Goal: Find contact information: Find contact information

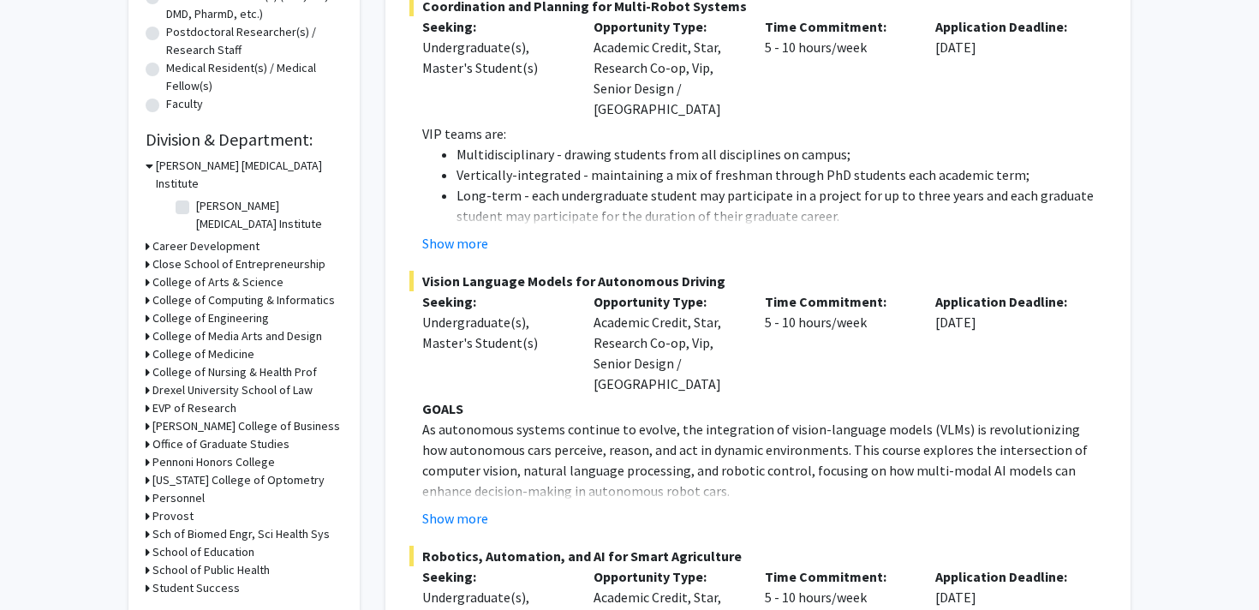
scroll to position [407, 0]
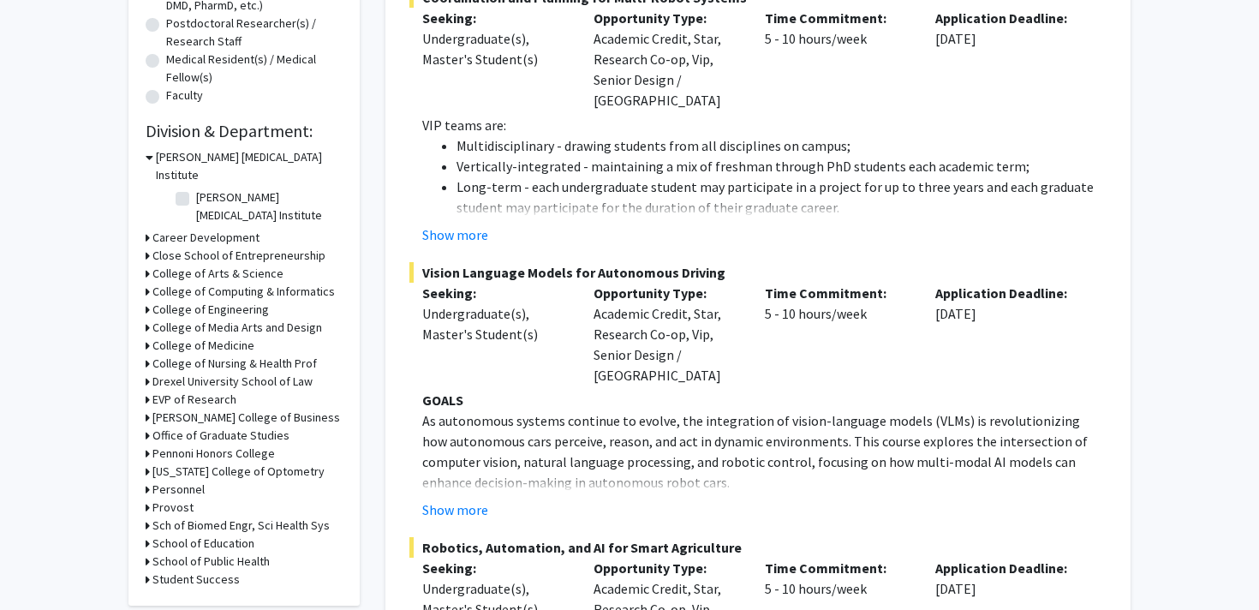
click at [204, 337] on h3 "College of Medicine" at bounding box center [203, 346] width 102 height 18
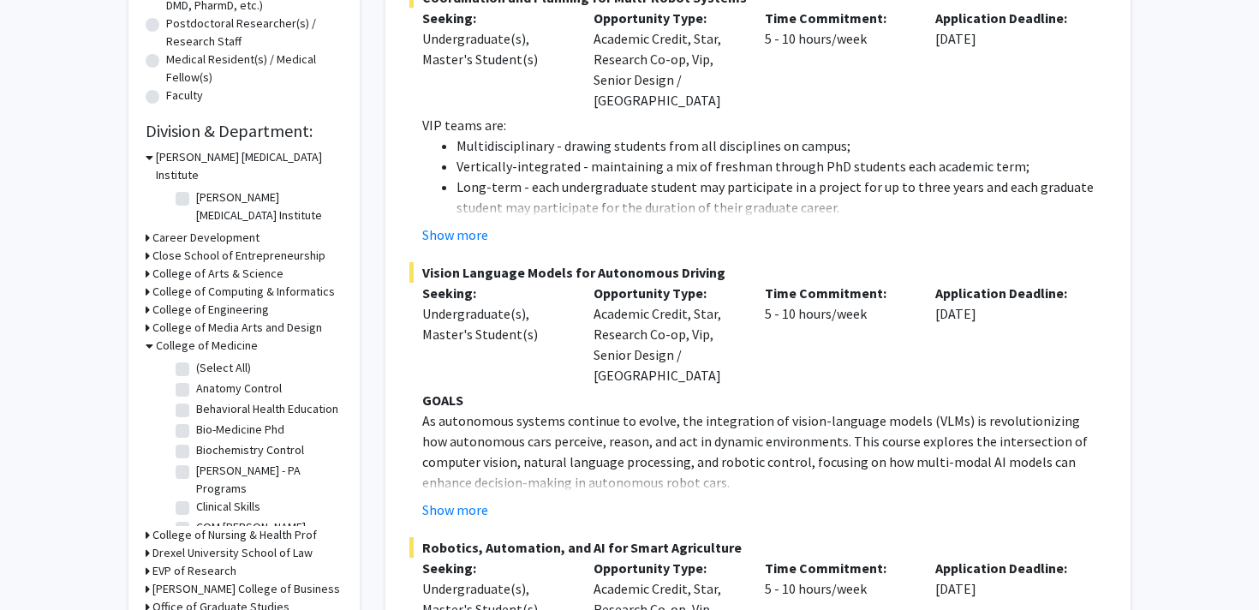
click at [208, 359] on label "(Select All)" at bounding box center [223, 368] width 55 height 18
click at [207, 359] on input "(Select All)" at bounding box center [201, 364] width 11 height 11
checkbox input "true"
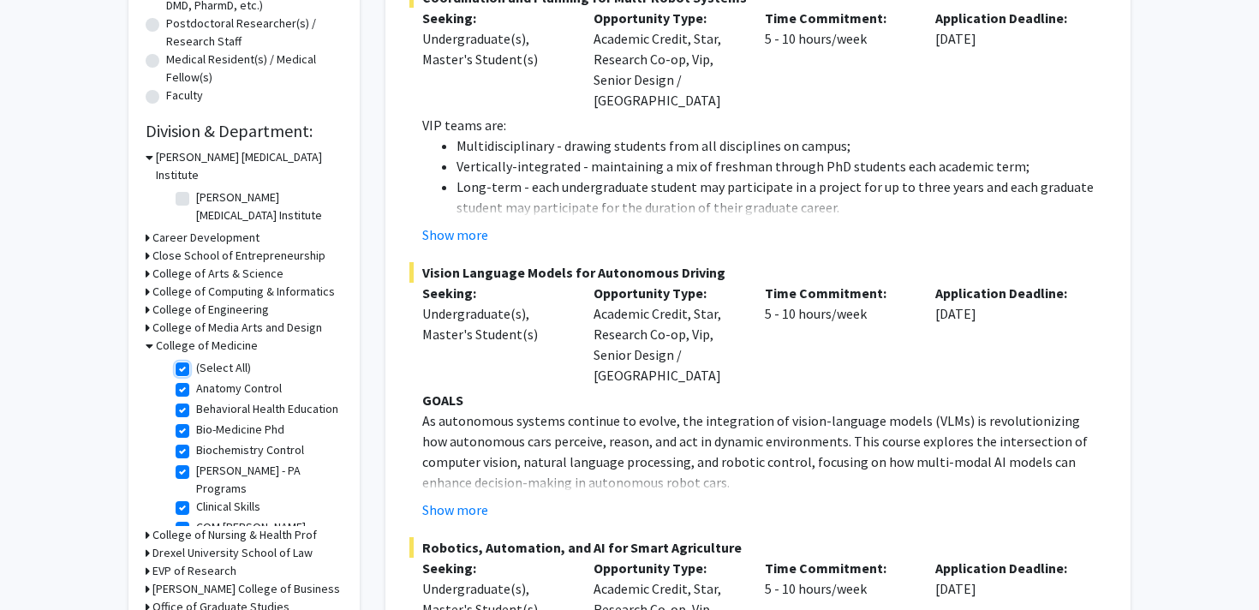
checkbox input "true"
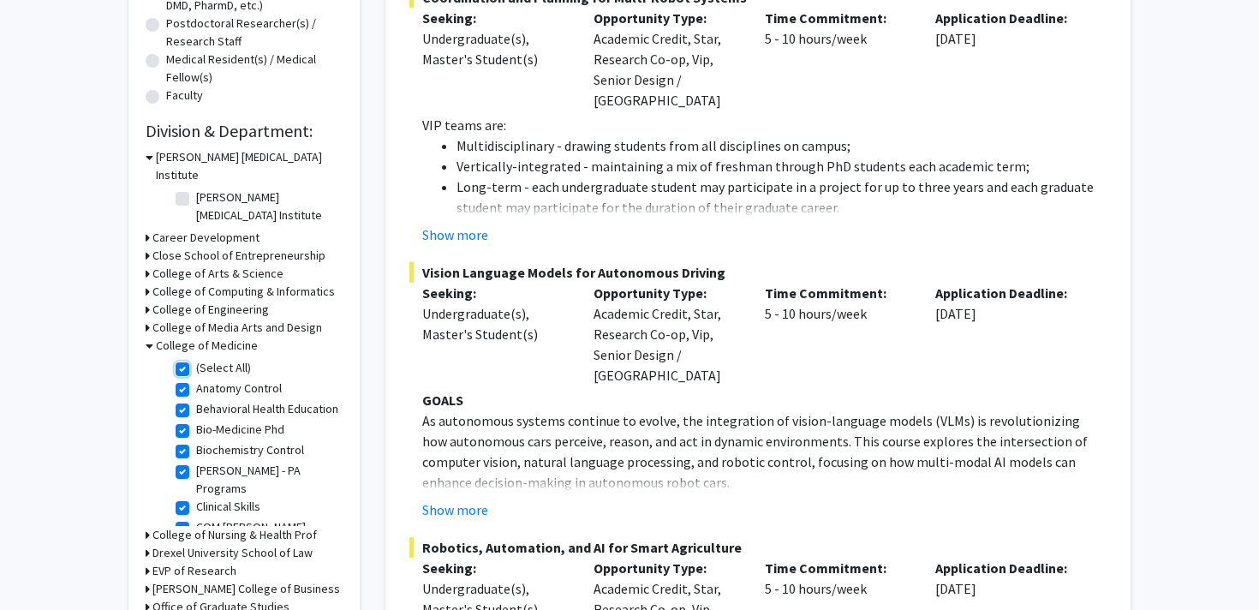
checkbox input "true"
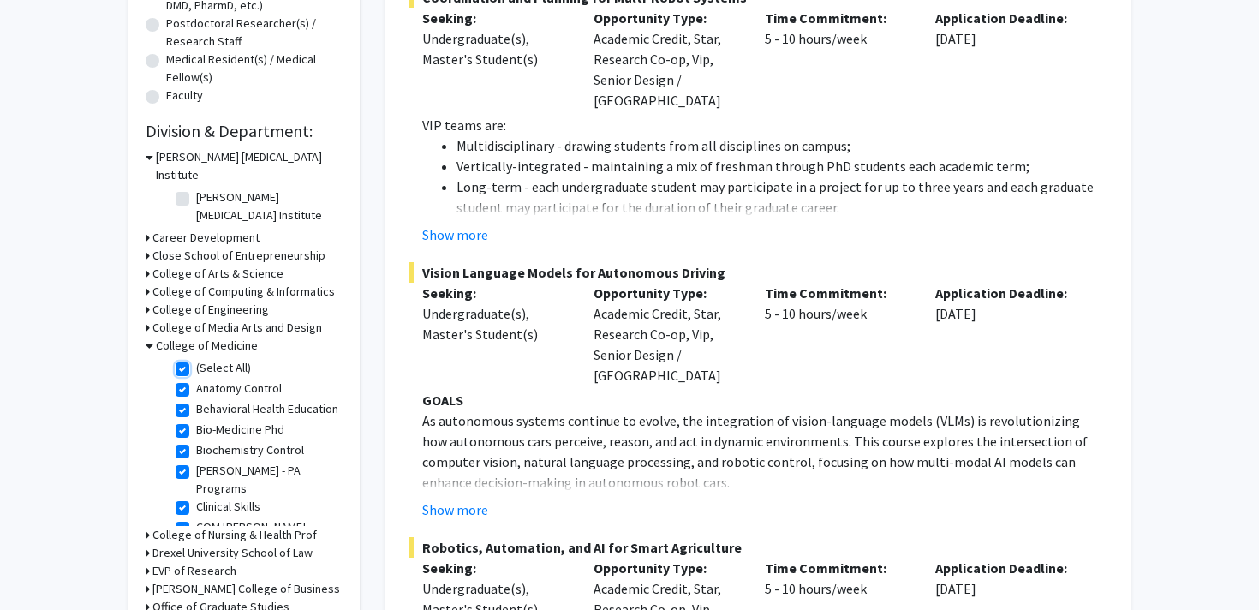
checkbox input "true"
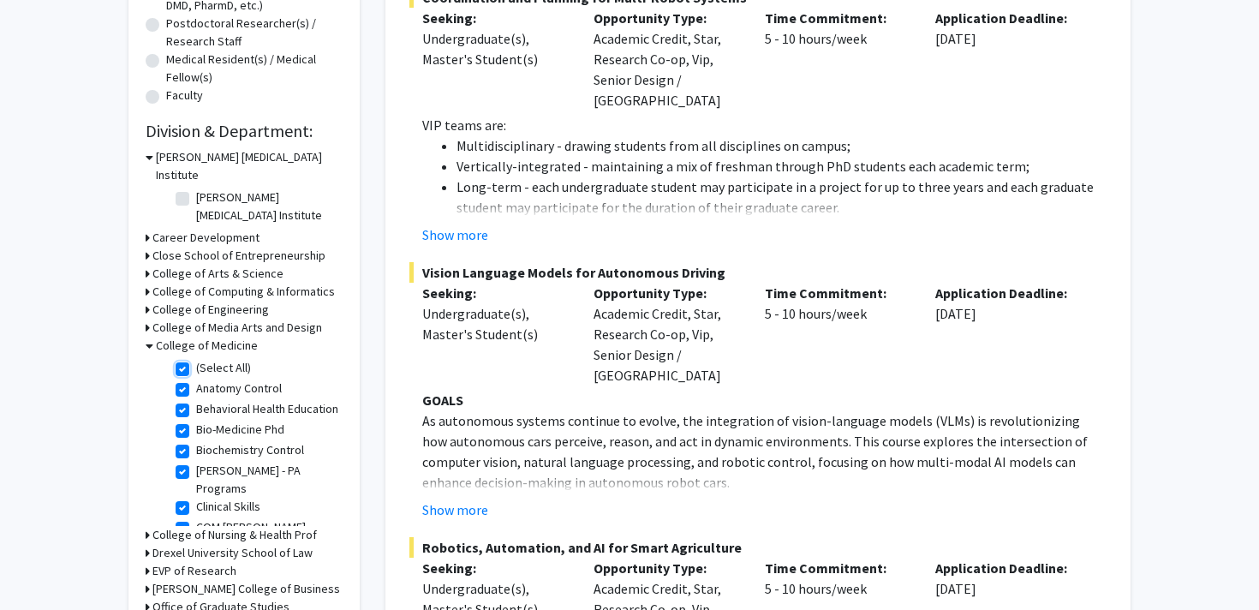
checkbox input "true"
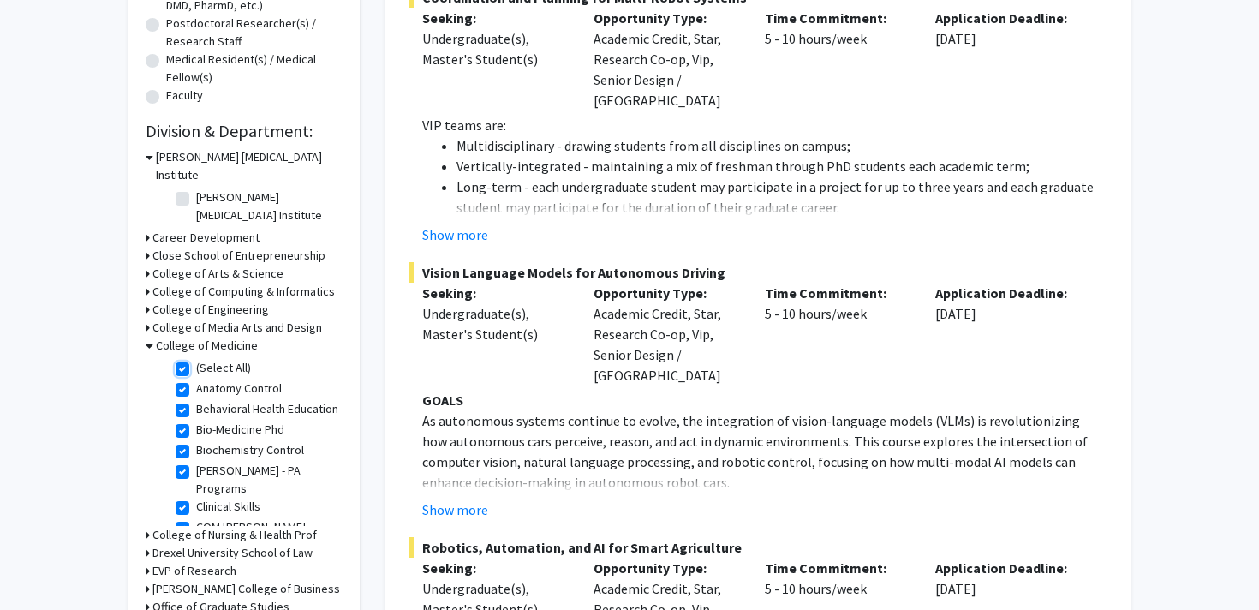
checkbox input "true"
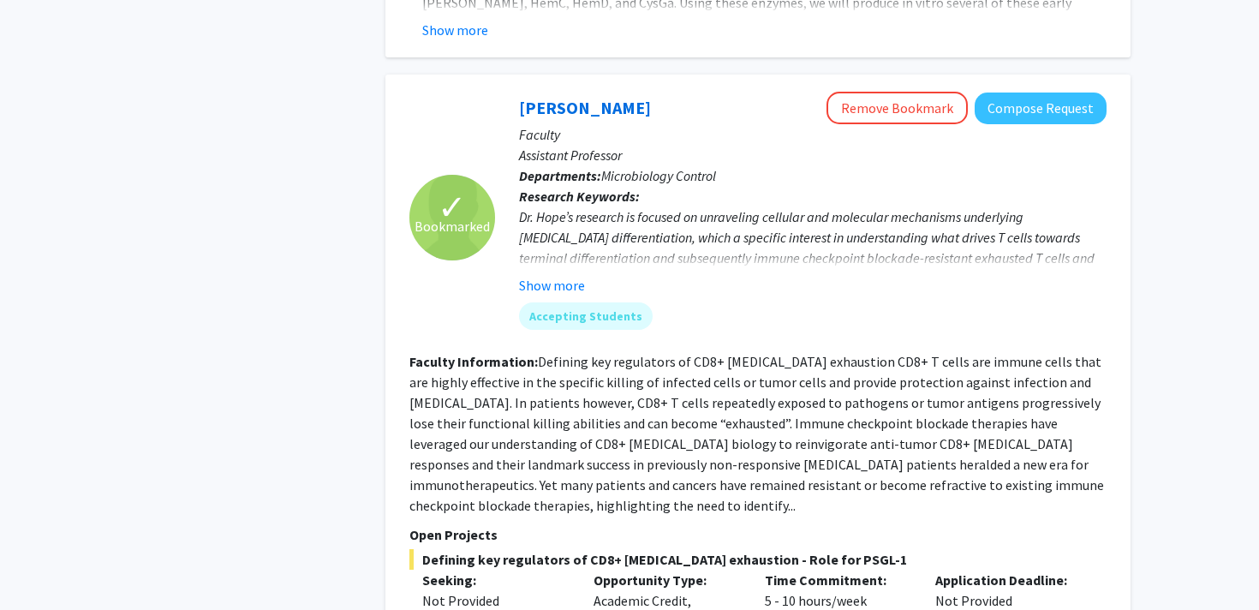
scroll to position [1284, 0]
click at [565, 96] on link "[PERSON_NAME]" at bounding box center [585, 106] width 132 height 21
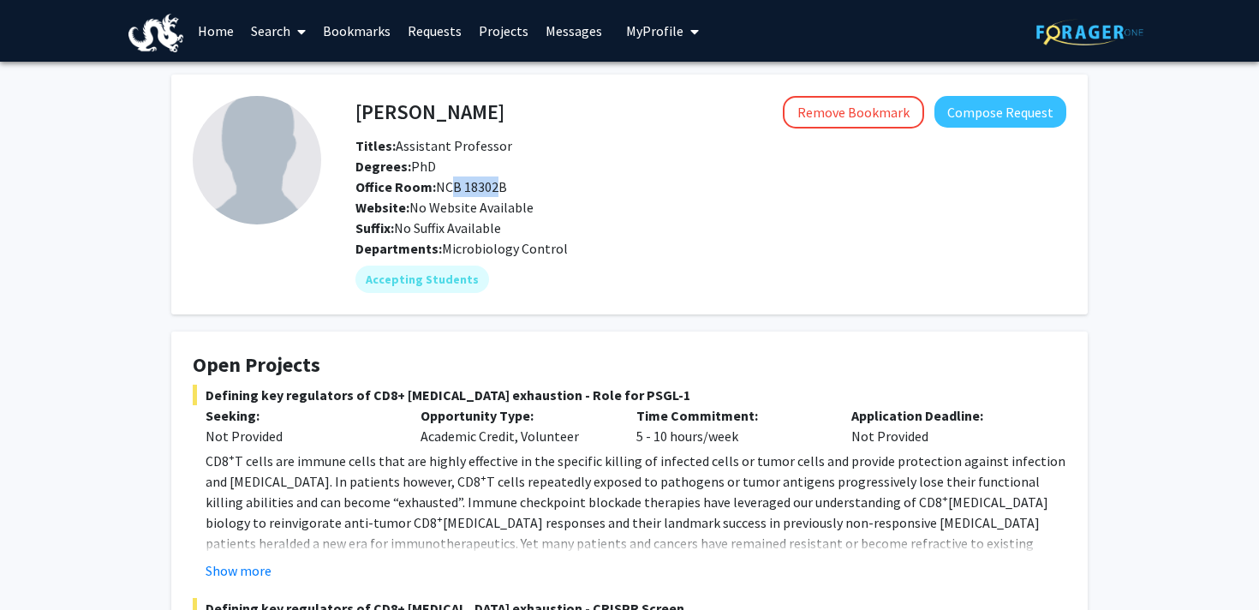
drag, startPoint x: 441, startPoint y: 189, endPoint x: 492, endPoint y: 188, distance: 50.5
click at [492, 188] on span "Office Room: NCB 18302B" at bounding box center [431, 186] width 152 height 17
click at [450, 187] on span "Office Room: NCB 18302B" at bounding box center [431, 186] width 152 height 17
drag, startPoint x: 439, startPoint y: 186, endPoint x: 507, endPoint y: 187, distance: 67.7
click at [507, 187] on div "Office Room: NCB 18302B" at bounding box center [711, 186] width 737 height 21
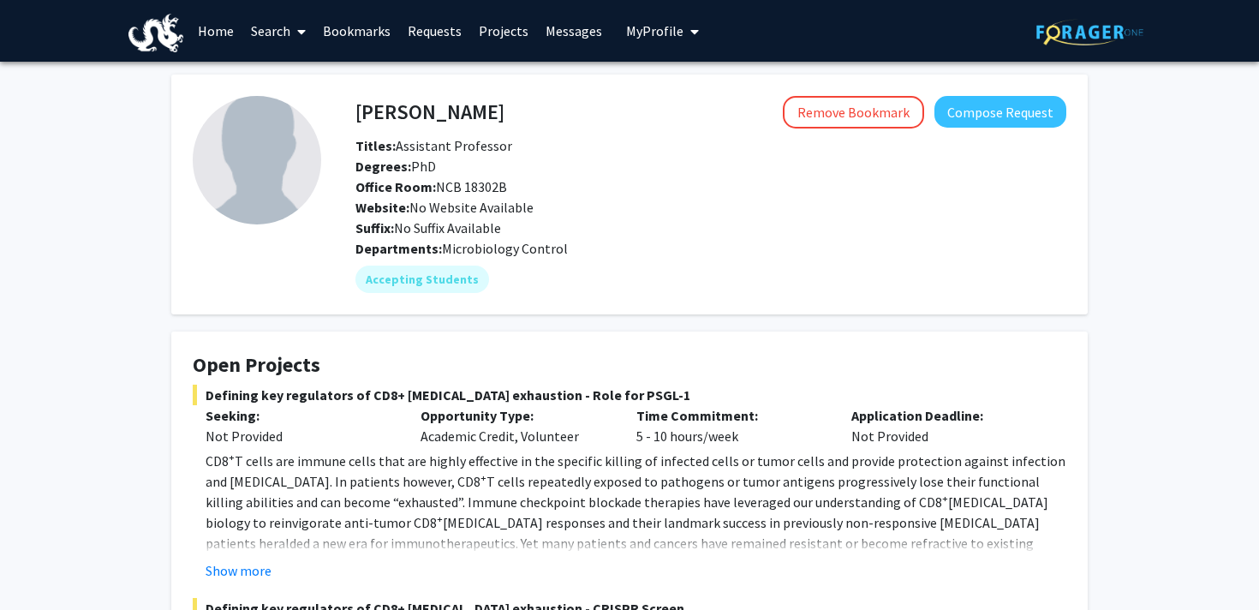
copy span "NCB 18302B"
